Goal: Task Accomplishment & Management: Complete application form

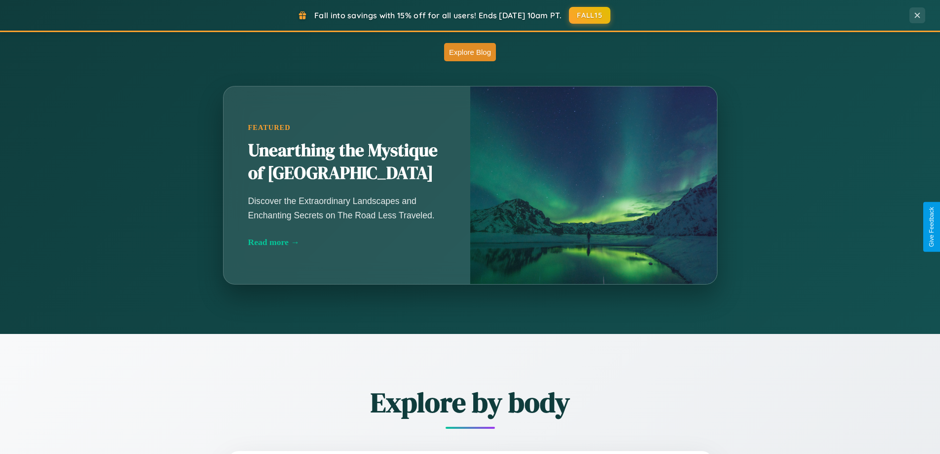
scroll to position [869, 0]
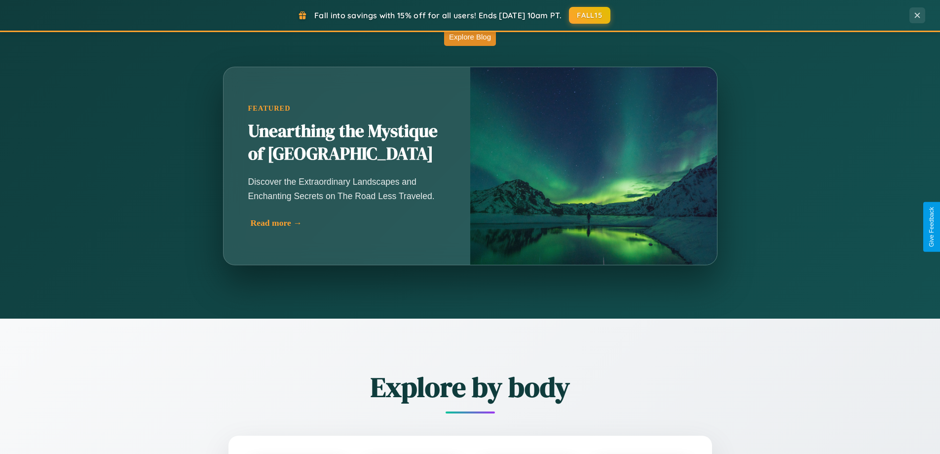
click at [348, 223] on div "Read more →" at bounding box center [349, 223] width 197 height 10
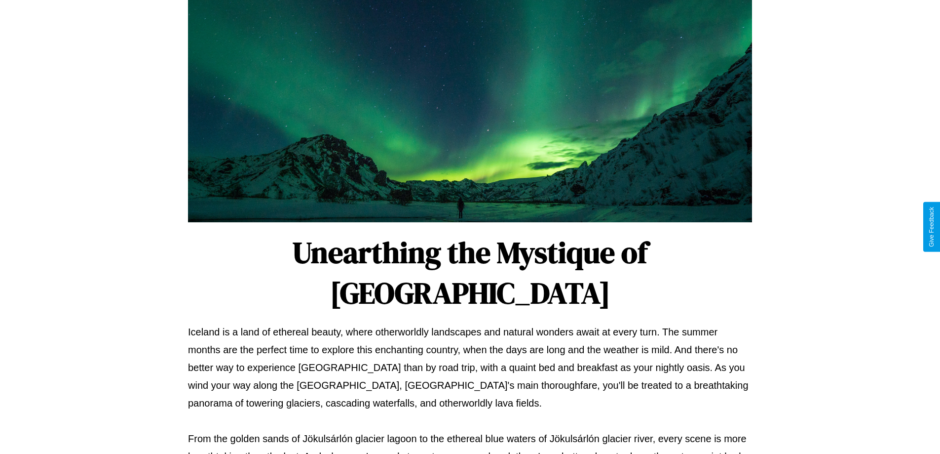
scroll to position [319, 0]
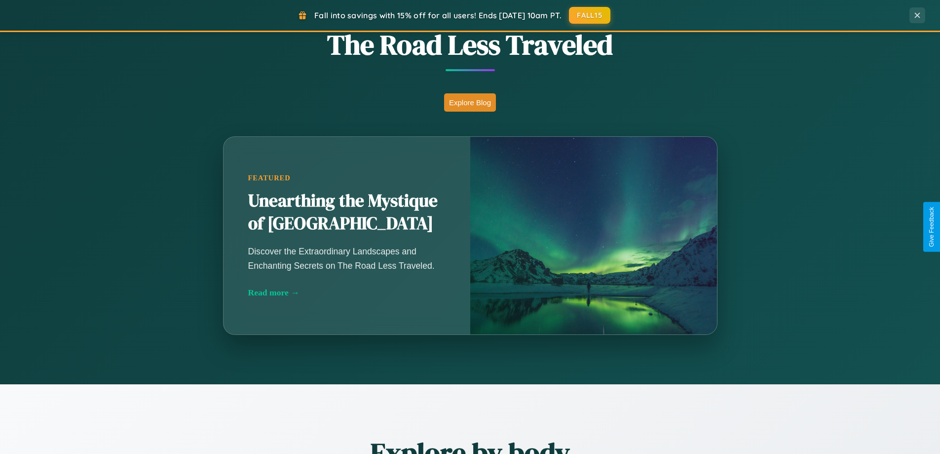
scroll to position [425, 0]
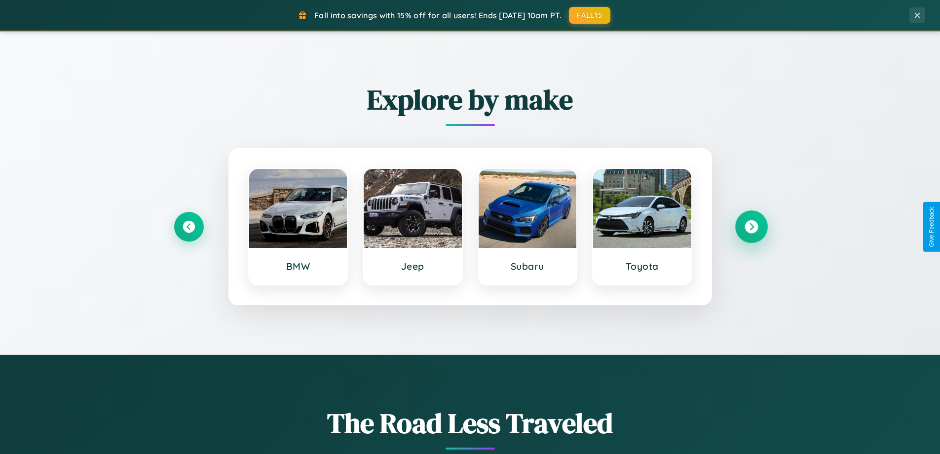
click at [751, 227] on icon at bounding box center [751, 226] width 13 height 13
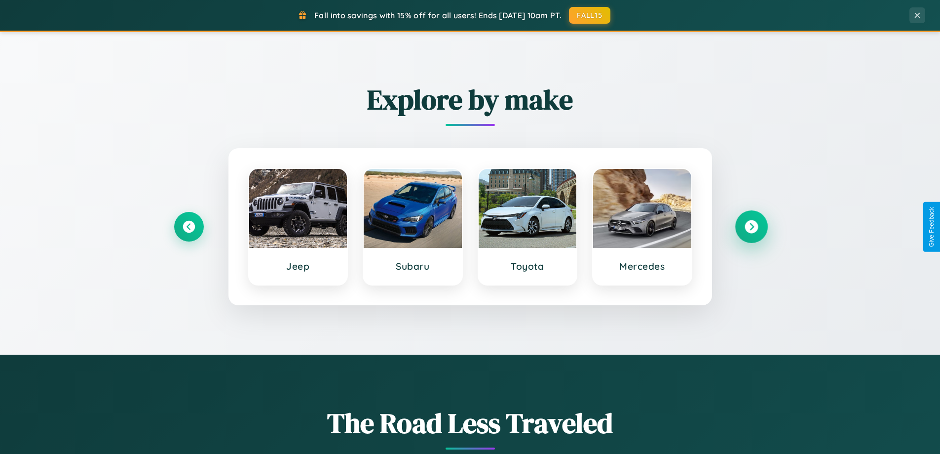
click at [751, 227] on icon at bounding box center [751, 226] width 13 height 13
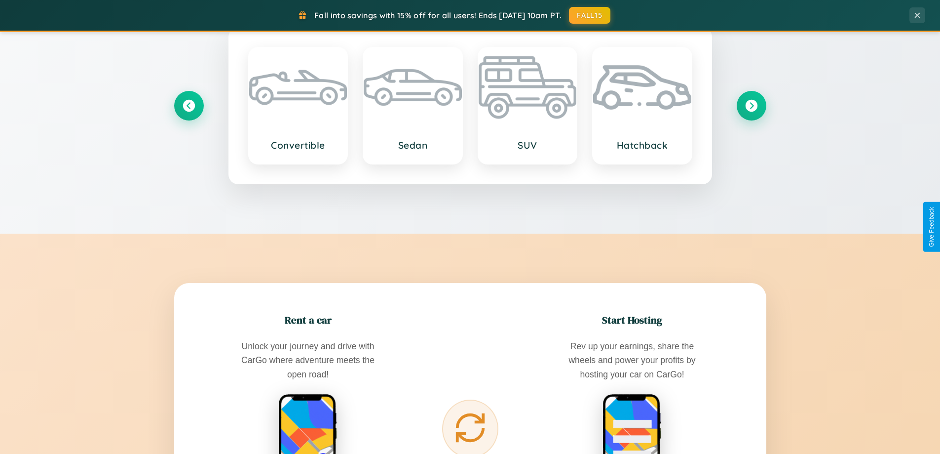
scroll to position [1586, 0]
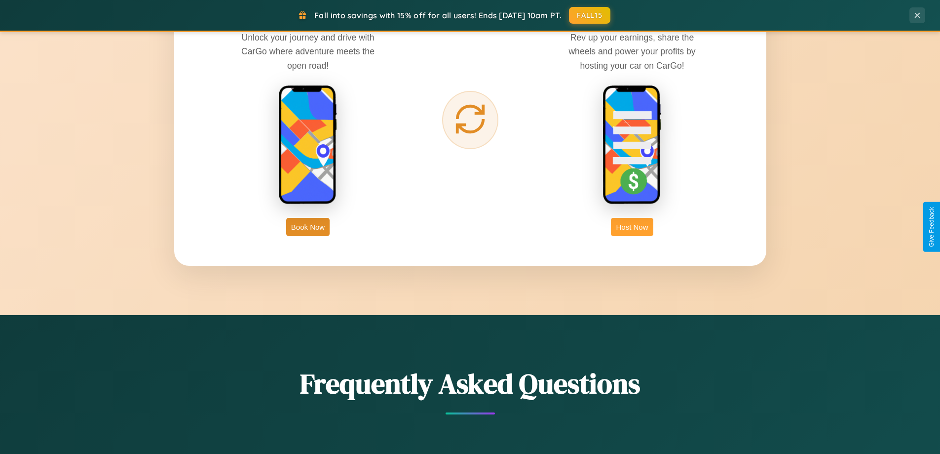
click at [632, 227] on button "Host Now" at bounding box center [632, 227] width 42 height 18
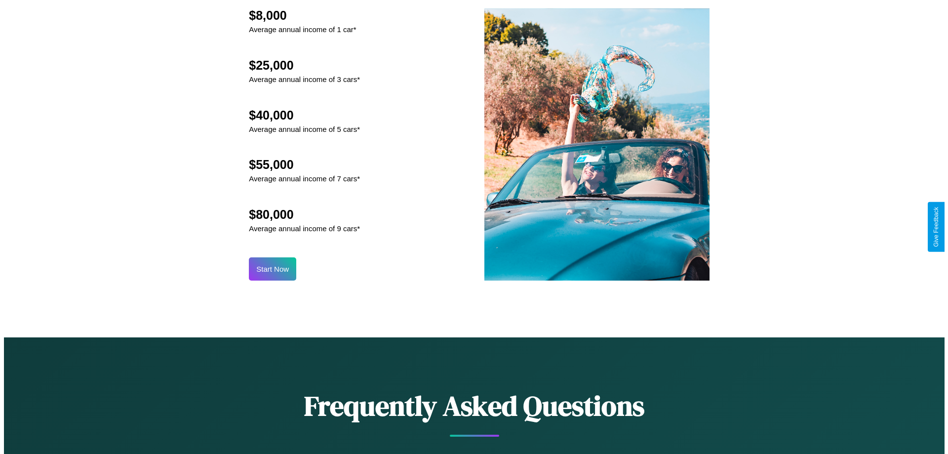
scroll to position [1029, 0]
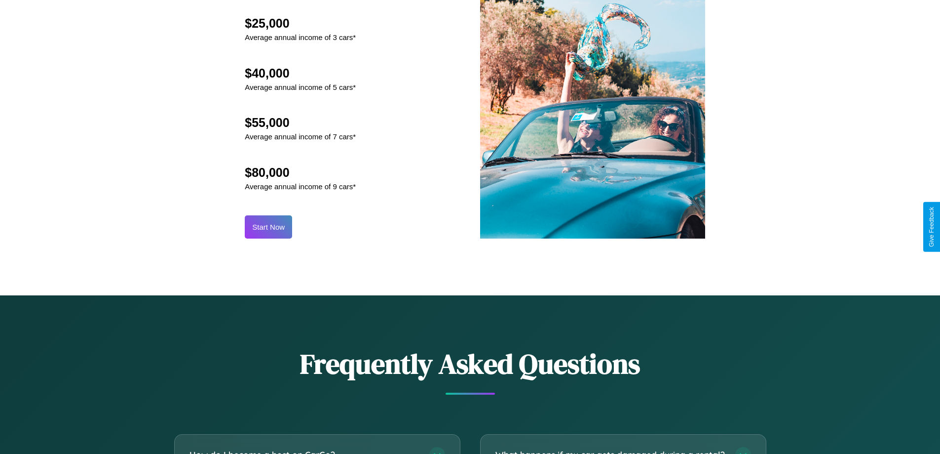
click at [269, 227] on button "Start Now" at bounding box center [268, 226] width 47 height 23
